Goal: Task Accomplishment & Management: Complete application form

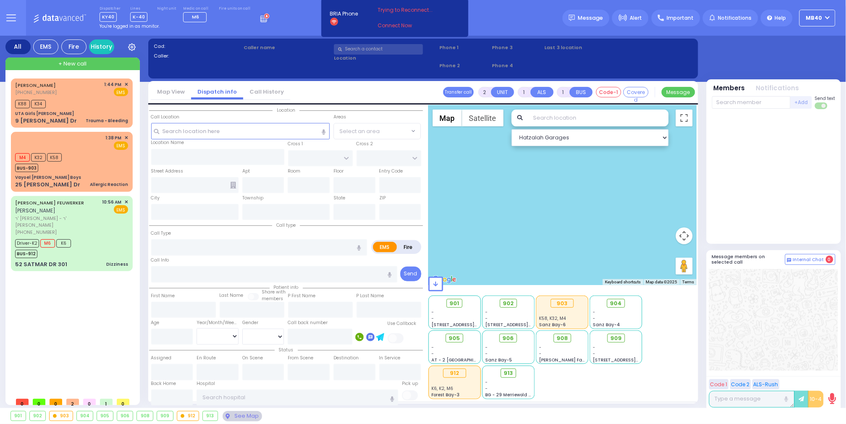
click at [260, 17] on icon at bounding box center [264, 17] width 9 height 9
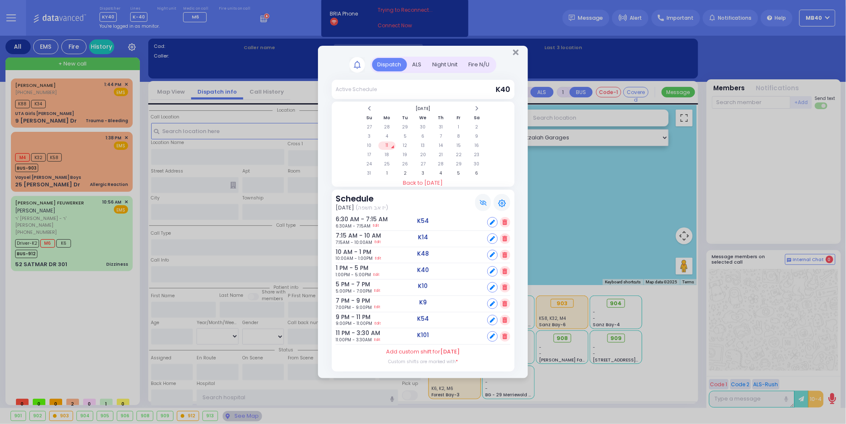
click at [418, 63] on div "ALS" at bounding box center [417, 65] width 20 height 14
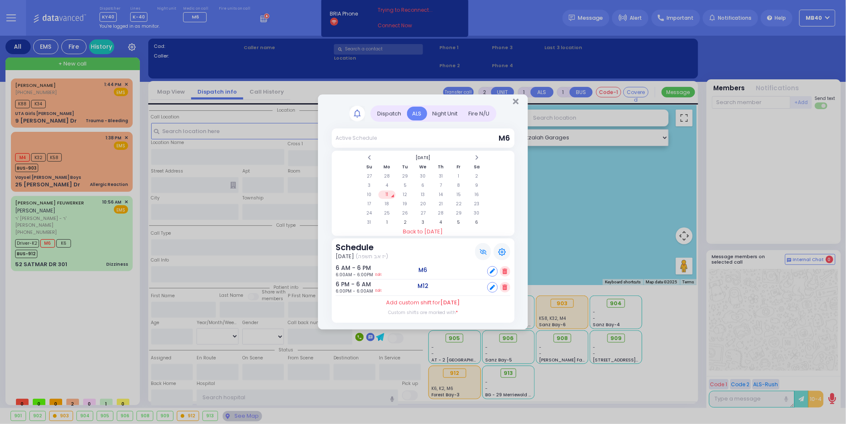
click at [492, 286] on icon at bounding box center [492, 287] width 5 height 5
select select
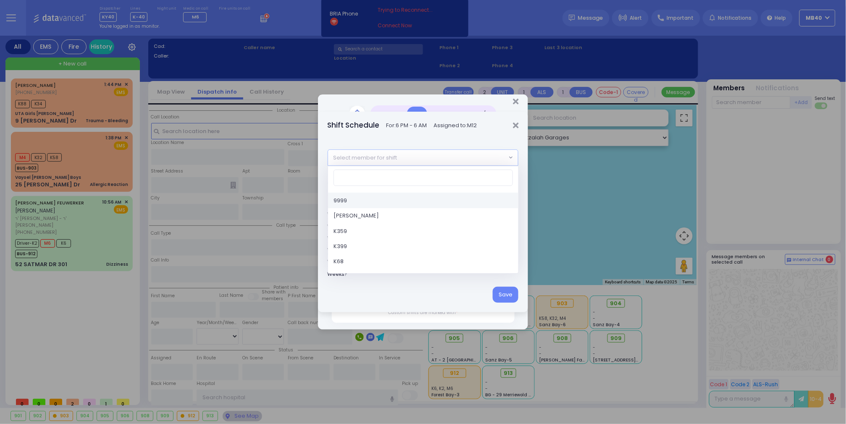
click at [409, 153] on span "Select member for shift" at bounding box center [417, 157] width 179 height 15
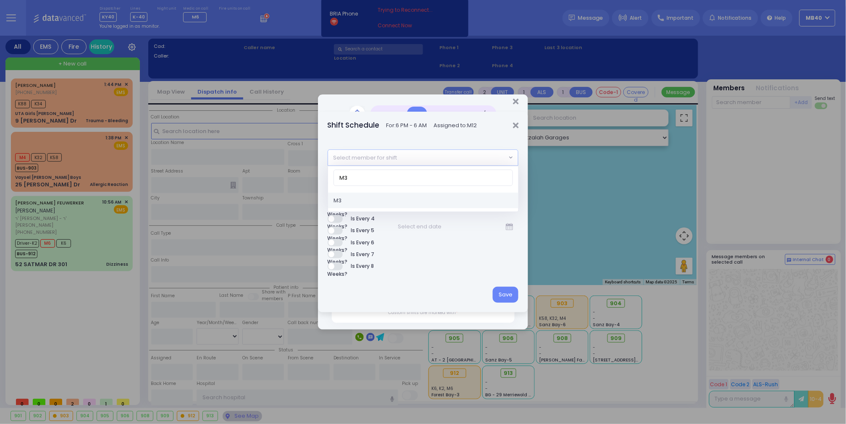
type input "M3"
select select "0bc4bf6d-6c4f-4fd2-87d0-ec4d8528871f"
click at [506, 292] on button "Save" at bounding box center [506, 295] width 26 height 16
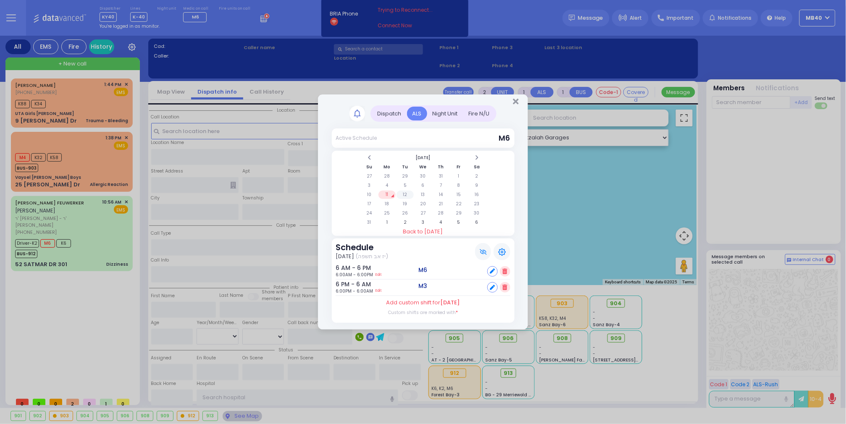
click at [405, 192] on td "12" at bounding box center [405, 195] width 17 height 8
click at [494, 288] on icon at bounding box center [492, 287] width 5 height 5
select select
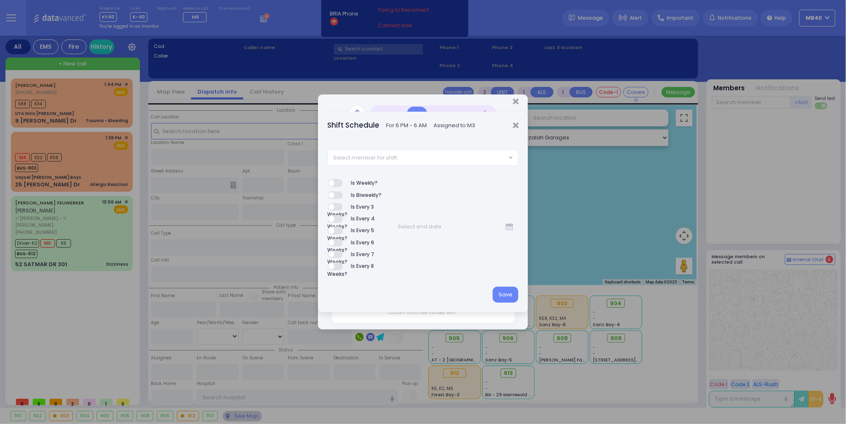
click at [432, 157] on span "Select member for shift" at bounding box center [417, 157] width 179 height 15
type input "M8"
select select "142a7c6d-1c64-4285-963b-c3e129e4e0fa"
click at [500, 290] on button "Save" at bounding box center [506, 295] width 26 height 16
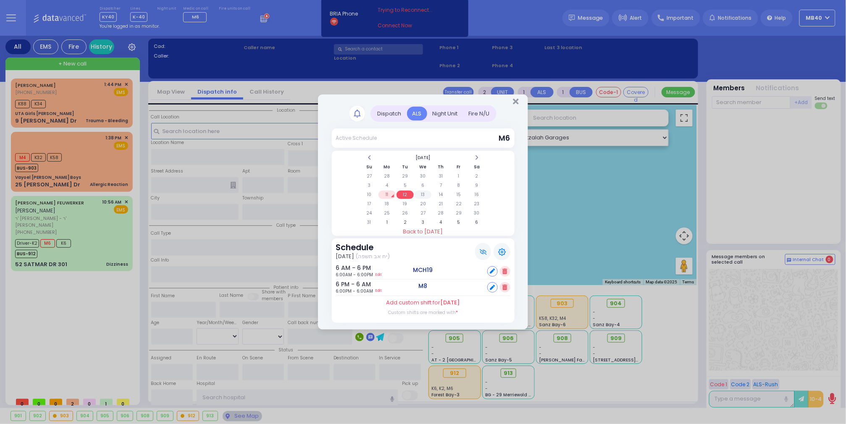
click at [425, 191] on td "13" at bounding box center [423, 195] width 17 height 8
click at [491, 286] on icon at bounding box center [492, 287] width 5 height 5
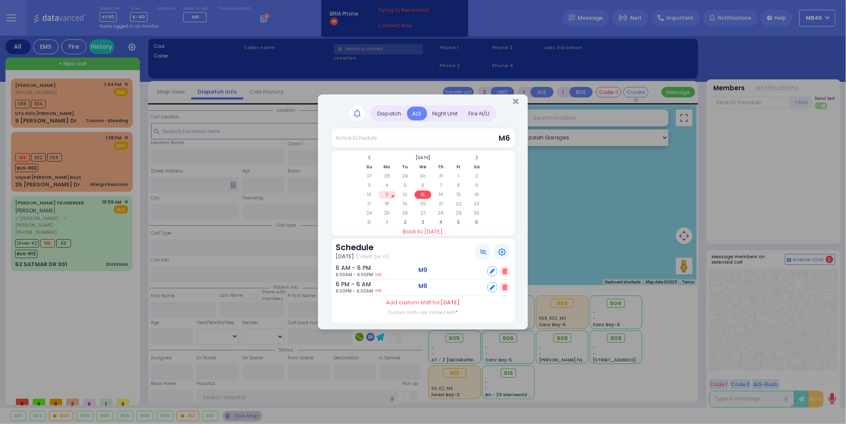
select select
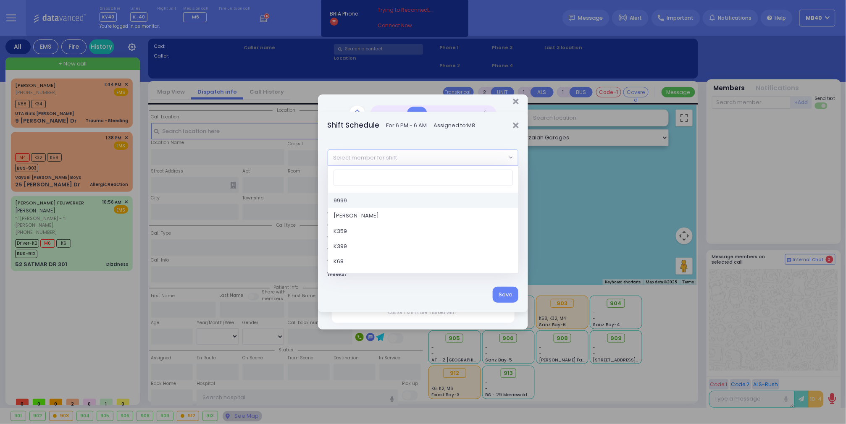
click at [418, 155] on span "Select member for shift" at bounding box center [417, 157] width 179 height 15
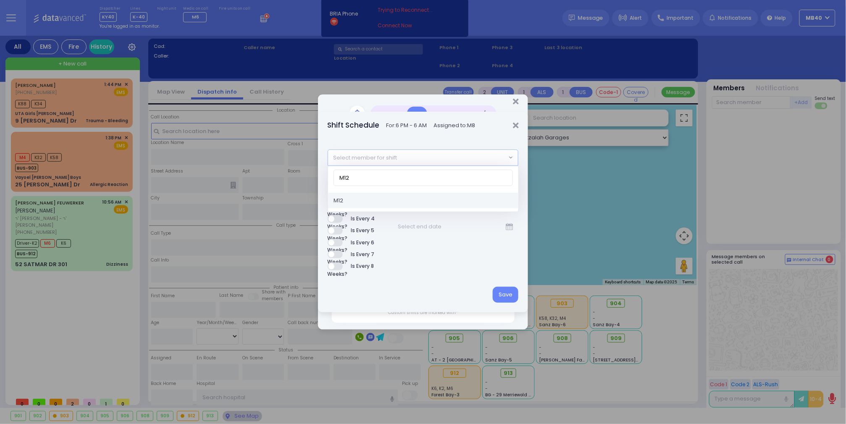
type input "M12"
select select "946f5b26-7864-49d0-854f-0fc8fa82d363"
click at [502, 292] on button "Save" at bounding box center [506, 295] width 26 height 16
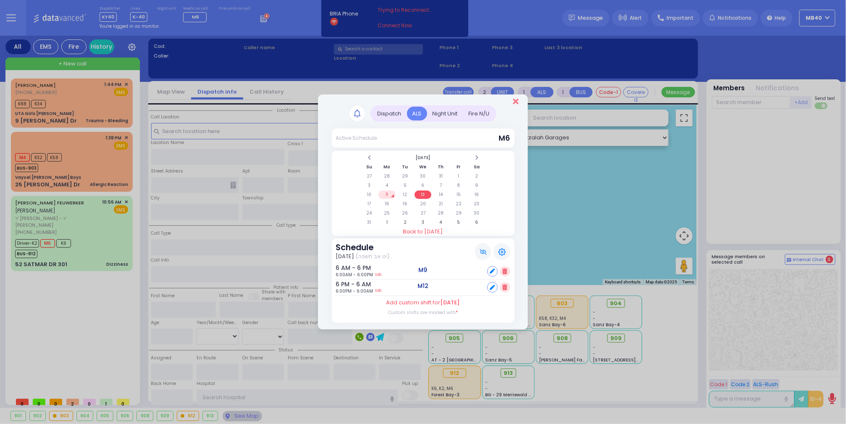
click at [515, 97] on icon "Close" at bounding box center [515, 101] width 5 height 8
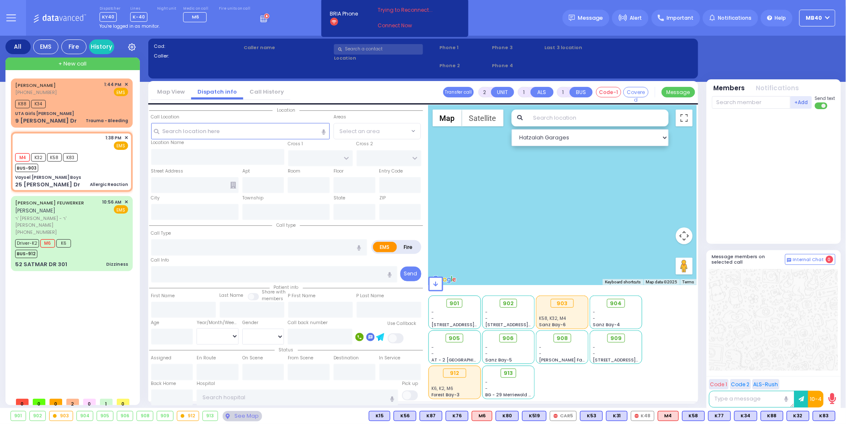
select select
type input "Allergic Reaction"
radio input "true"
select select
type input "13:38"
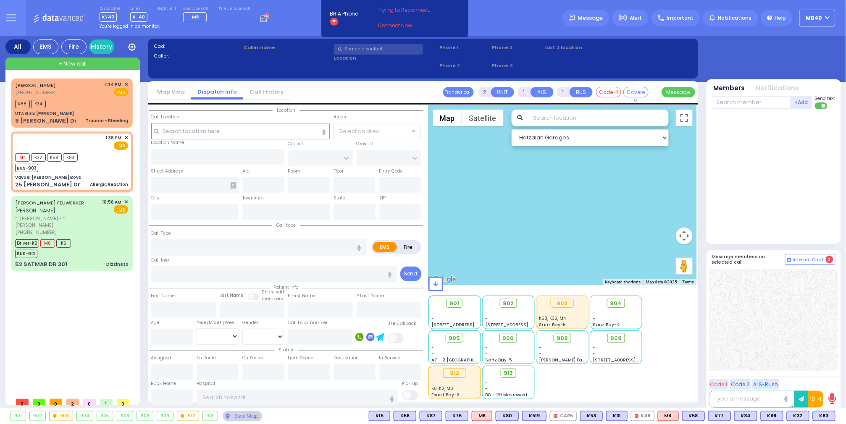
type input "13:39"
select select "Hatzalah Garages"
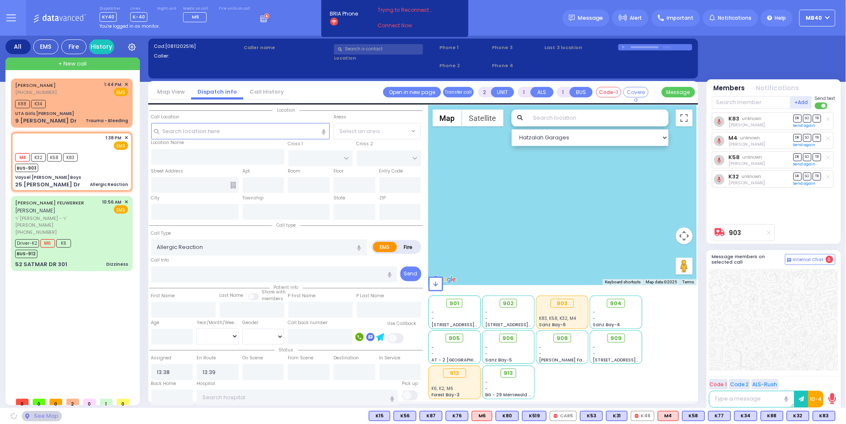
type input "Vayoel [PERSON_NAME] Boys"
type input "OLD COUNTRY RD"
type input "25 [PERSON_NAME] Dr"
type input "Monroe"
type input "[US_STATE]"
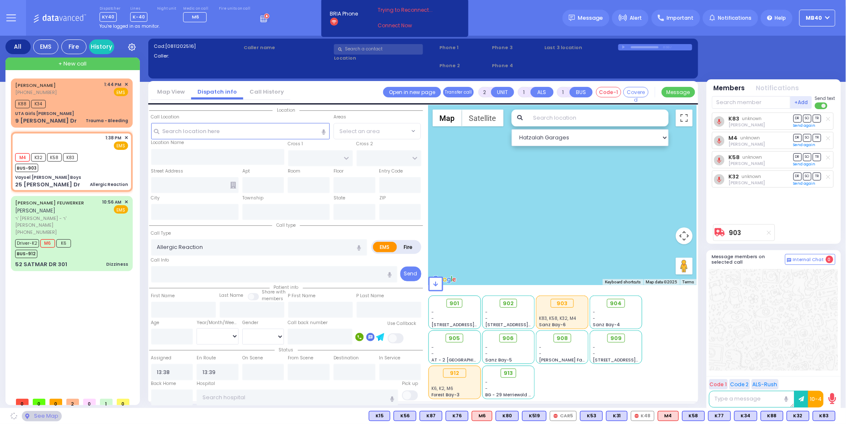
type input "10950"
select select "MONROE"
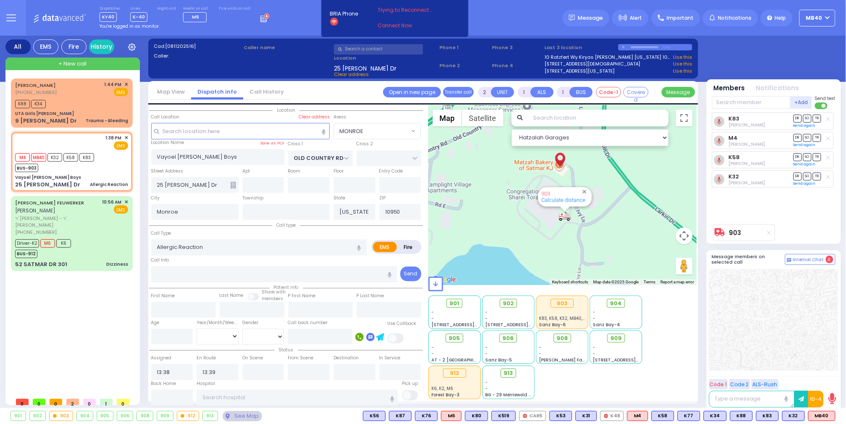
select select
radio input "true"
select select
select select "Hatzalah Garages"
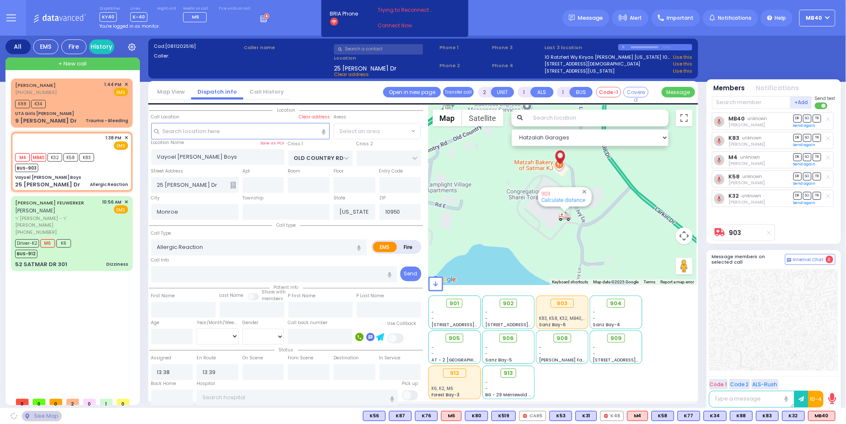
select select "MONROE"
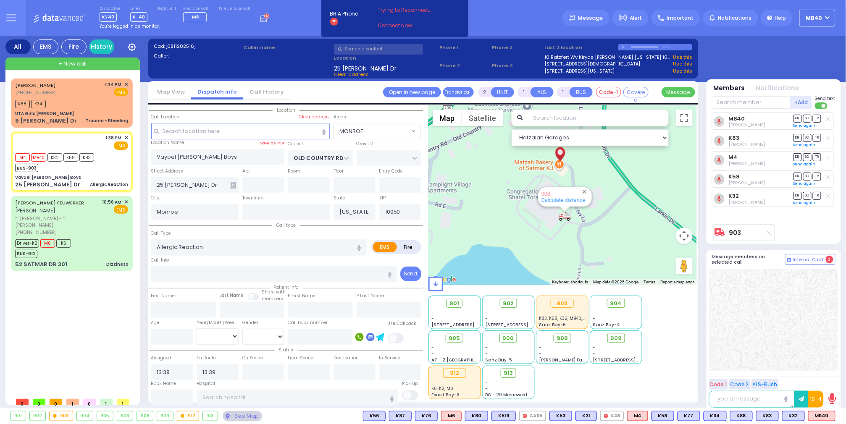
select select
radio input "true"
select select
type input "13:52"
select select "Hatzalah Garages"
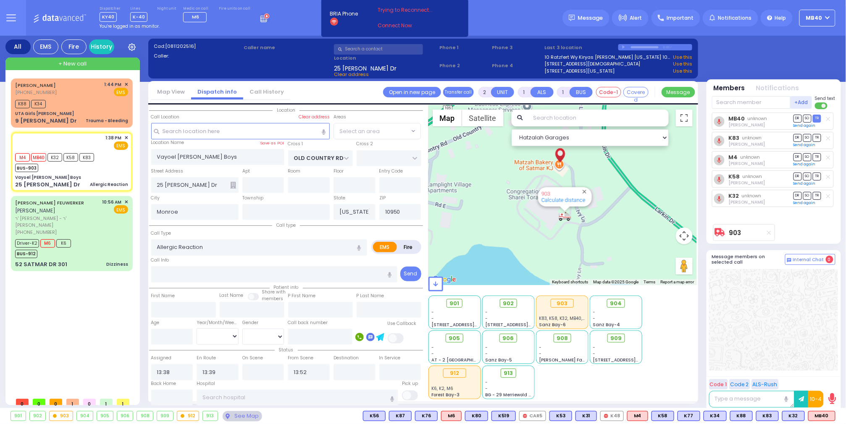
select select "MONROE"
select select
radio input "true"
select select
select select "Hatzalah Garages"
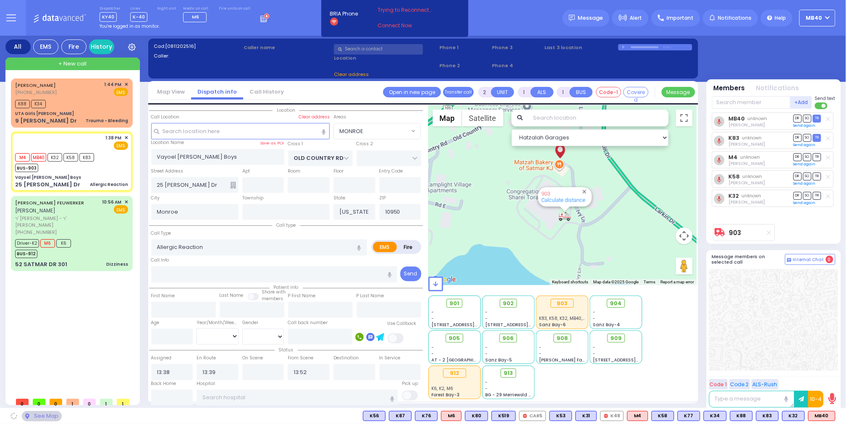
select select "MONROE"
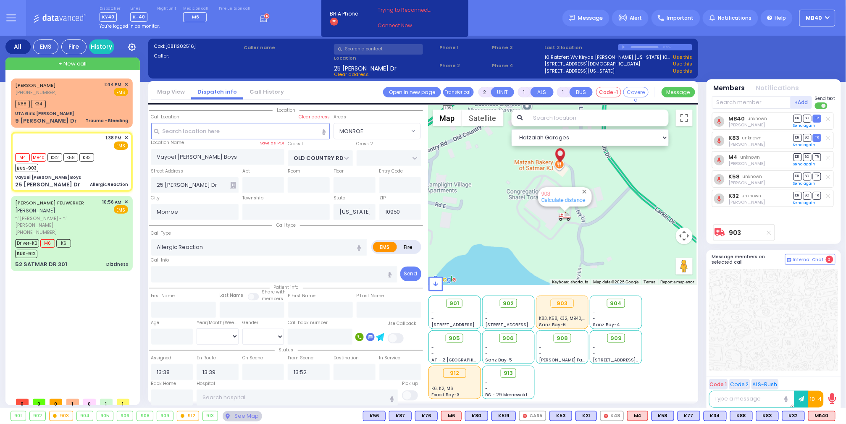
select select
radio input "true"
select select
select select "Hatzalah Garages"
select select "MONROE"
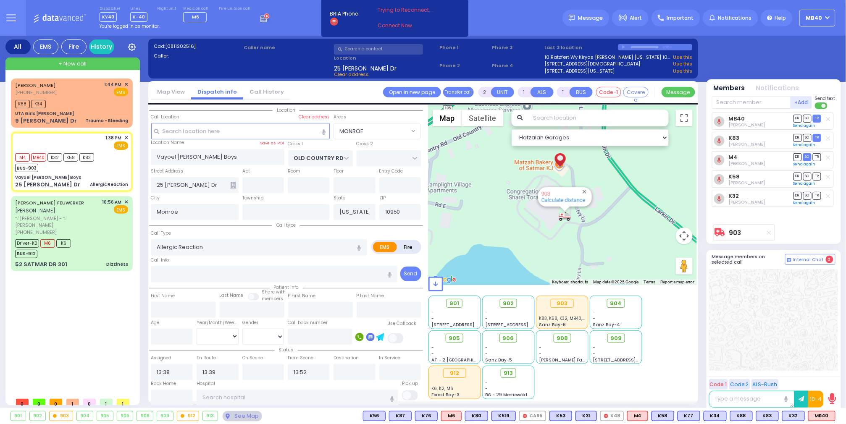
select select
radio input "true"
select select
select select "Hatzalah Garages"
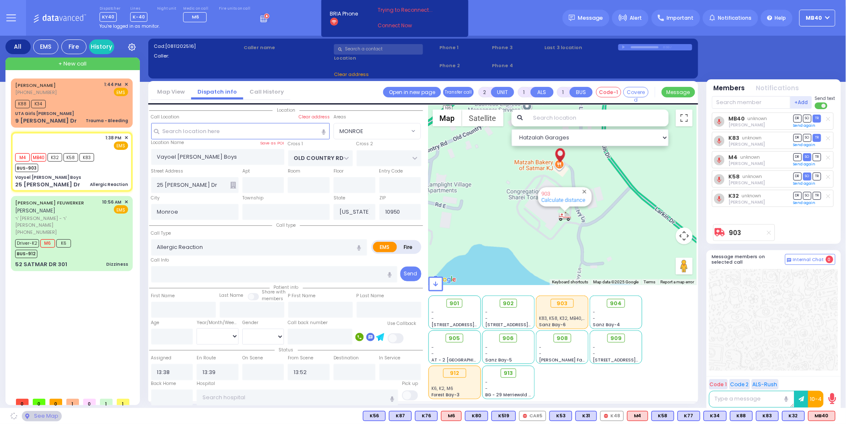
select select "MONROE"
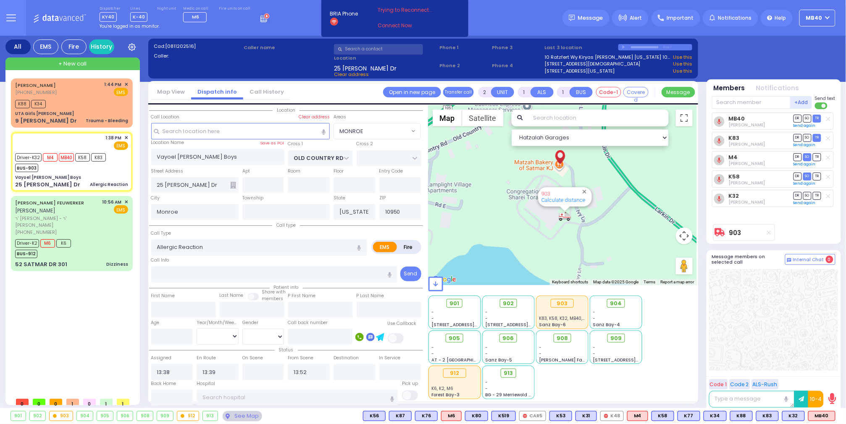
select select
radio input "true"
select select
select select "Hatzalah Garages"
select select "MONROE"
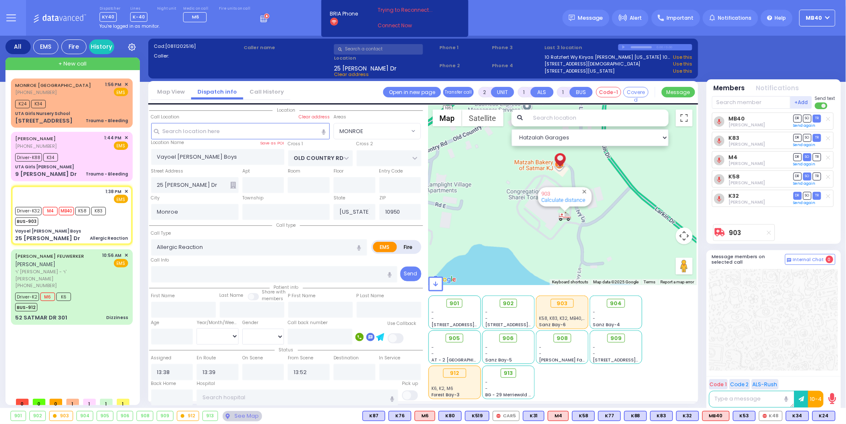
type input "6"
select select
radio input "true"
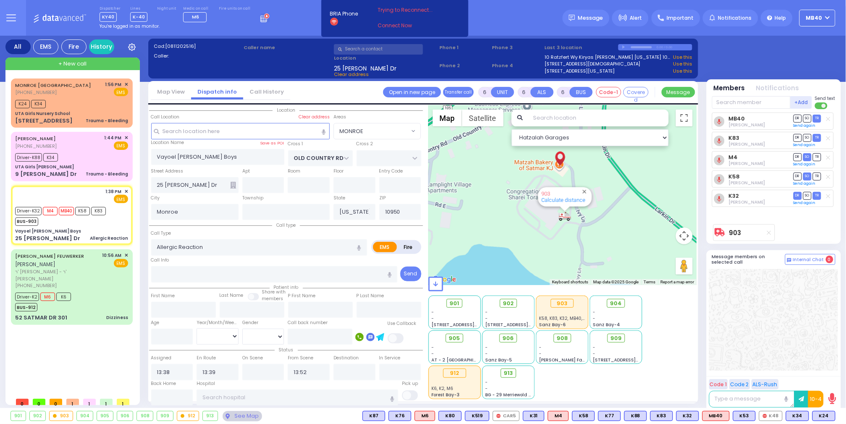
type input "Unknown"
select select "Year"
select select "MONROE"
select select "Hatzalah Garages"
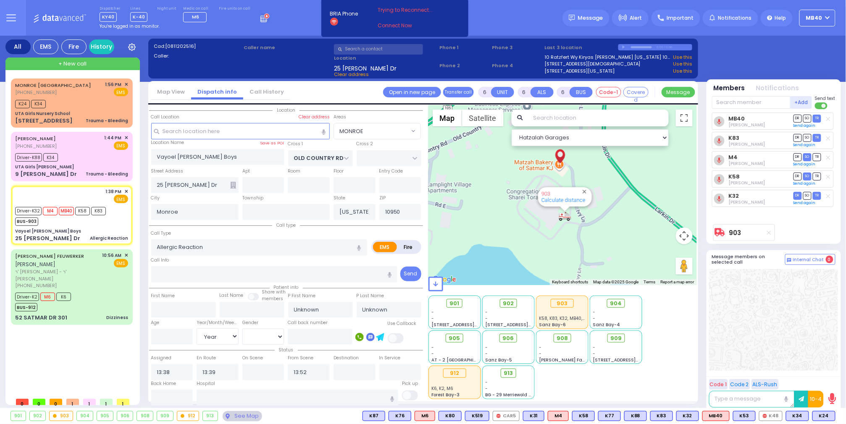
select select
radio input "true"
select select "Year"
select select "MONROE"
select select "Hatzalah Garages"
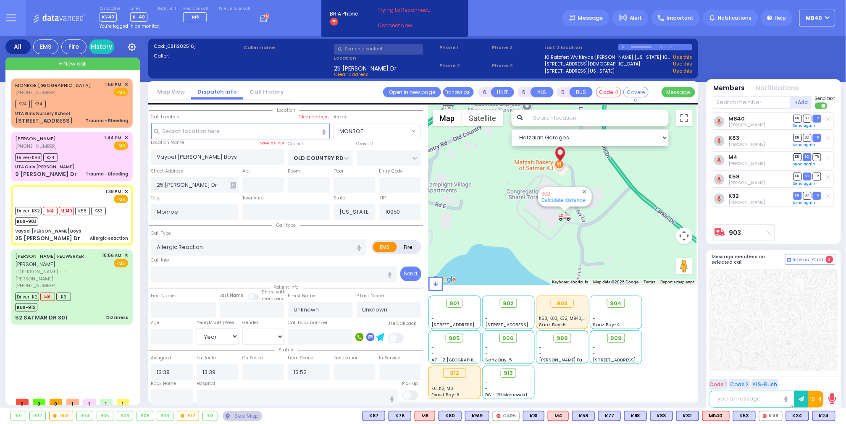
select select
radio input "true"
type input "Slova"
type input "[PERSON_NAME]"
type input "6"
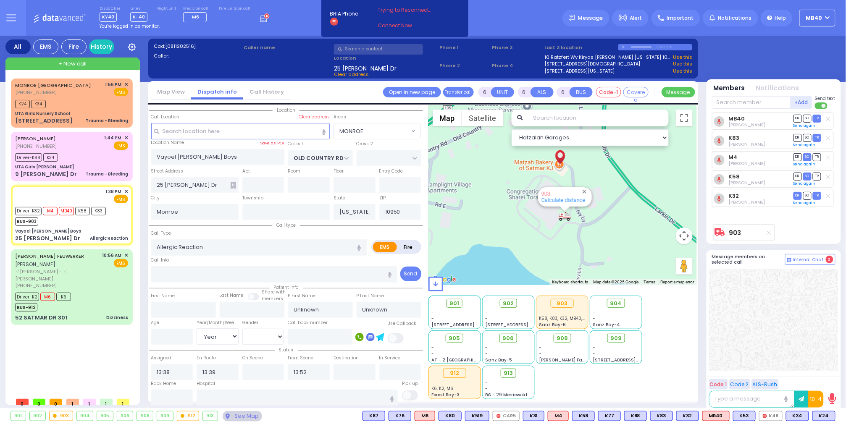
select select "Year"
select select "[DEMOGRAPHIC_DATA]"
select select "MONROE"
select select "Hatzalah Garages"
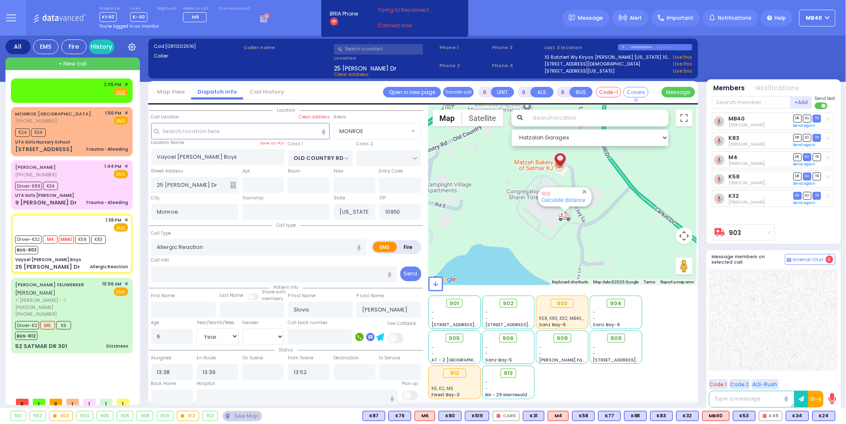
select select
radio input "true"
select select "Year"
select select "[DEMOGRAPHIC_DATA]"
type input "13:39"
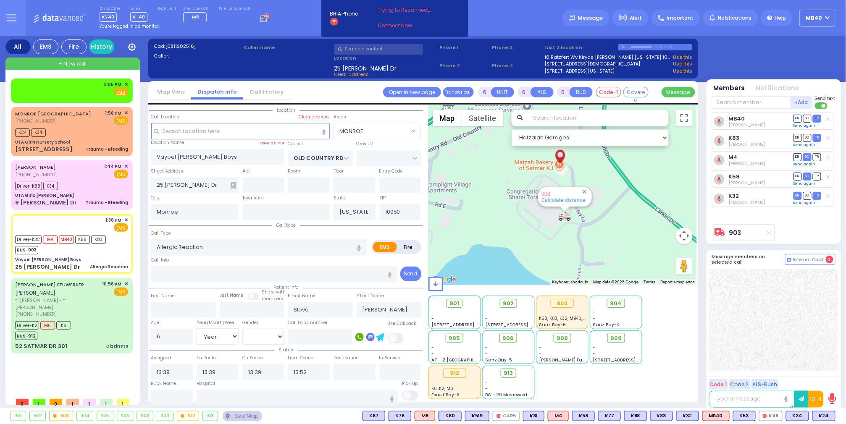
select select "MONROE"
select select "Hatzalah Garages"
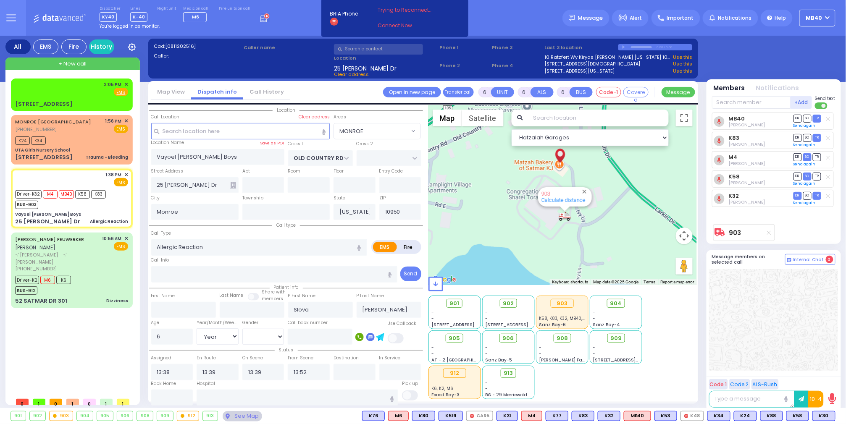
radio input "true"
select select "Year"
select select "[DEMOGRAPHIC_DATA]"
type input "14:08"
select select "MONROE"
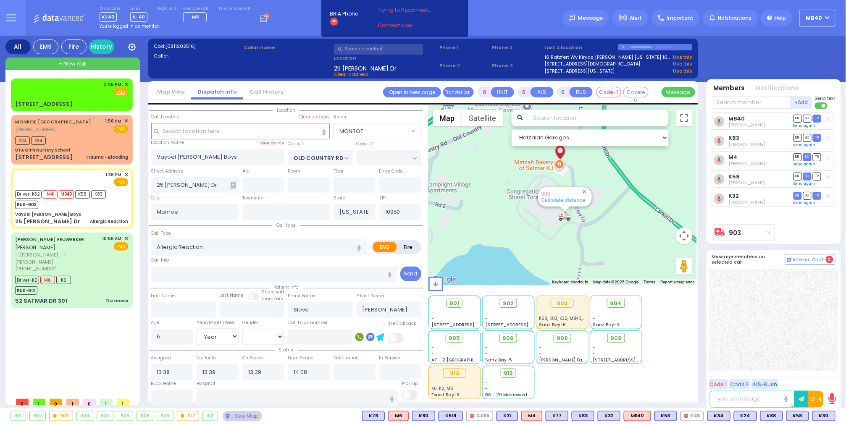
select select "Hatzalah Garages"
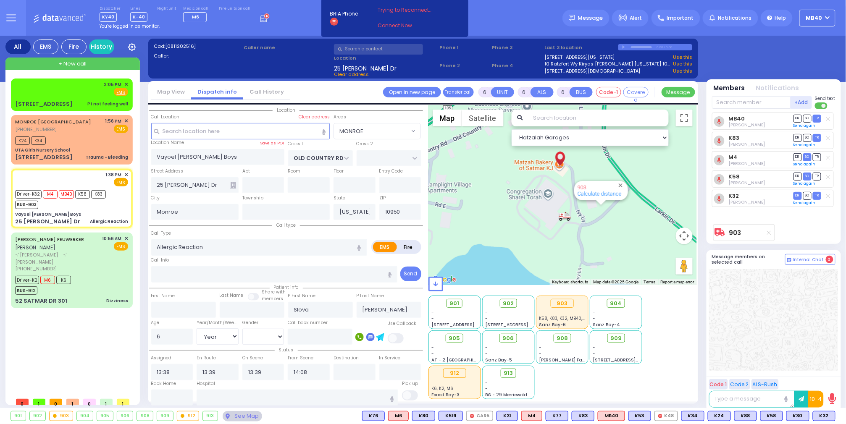
select select
radio input "true"
select select "Year"
select select "[DEMOGRAPHIC_DATA]"
radio input "true"
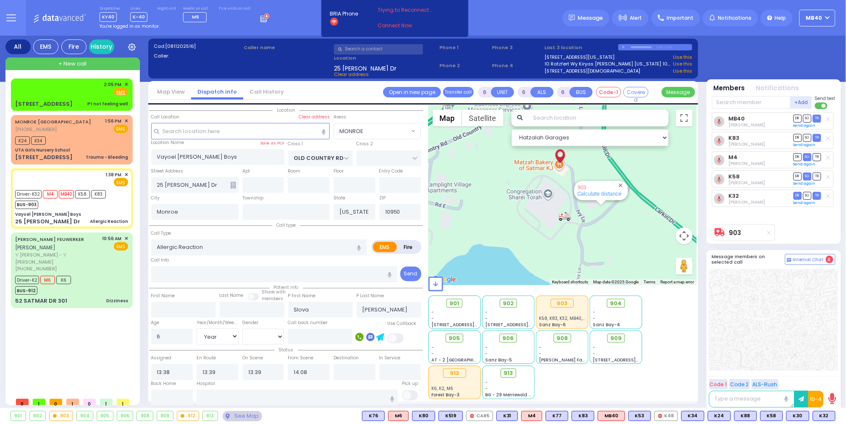
select select "Year"
select select "[DEMOGRAPHIC_DATA]"
select select "MONROE"
select select "Hatzalah Garages"
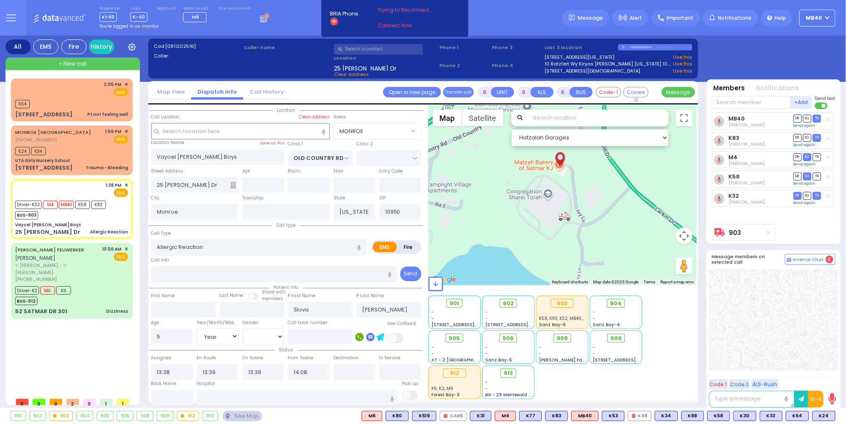
select select
radio input "true"
select select "Year"
select select "[DEMOGRAPHIC_DATA]"
type input "[GEOGRAPHIC_DATA] [STREET_ADDRESS]"
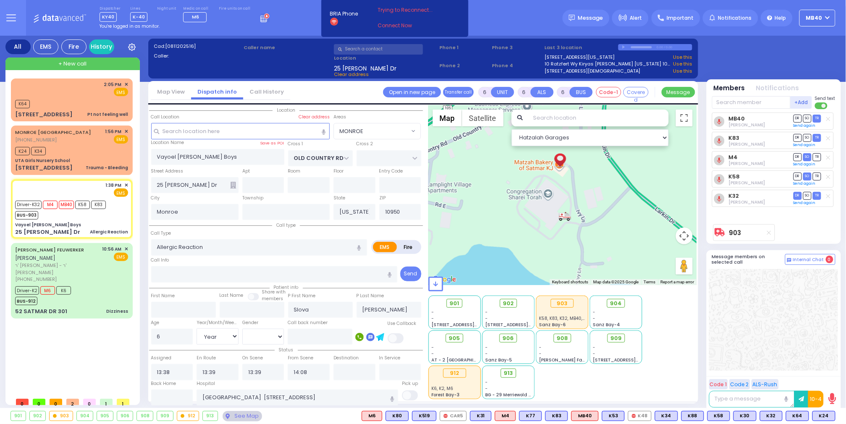
radio input "true"
select select "Year"
select select "[DEMOGRAPHIC_DATA]"
